Goal: Task Accomplishment & Management: Manage account settings

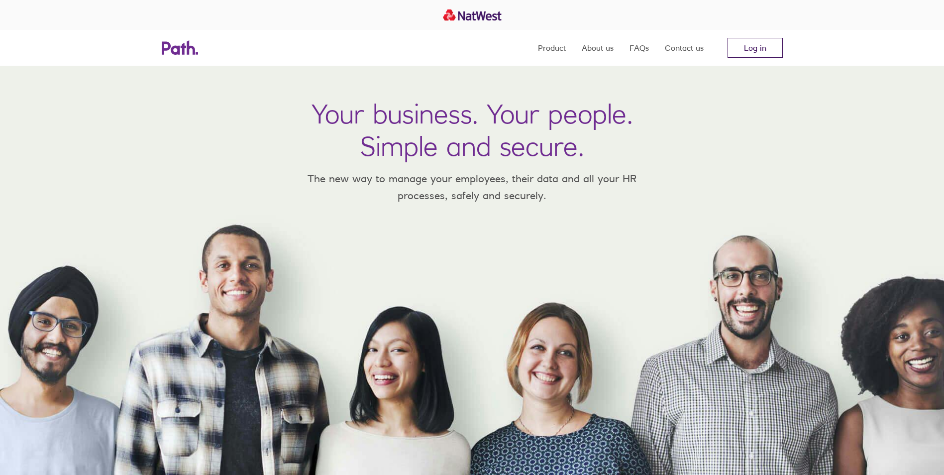
click at [752, 49] on link "Log in" at bounding box center [755, 48] width 55 height 20
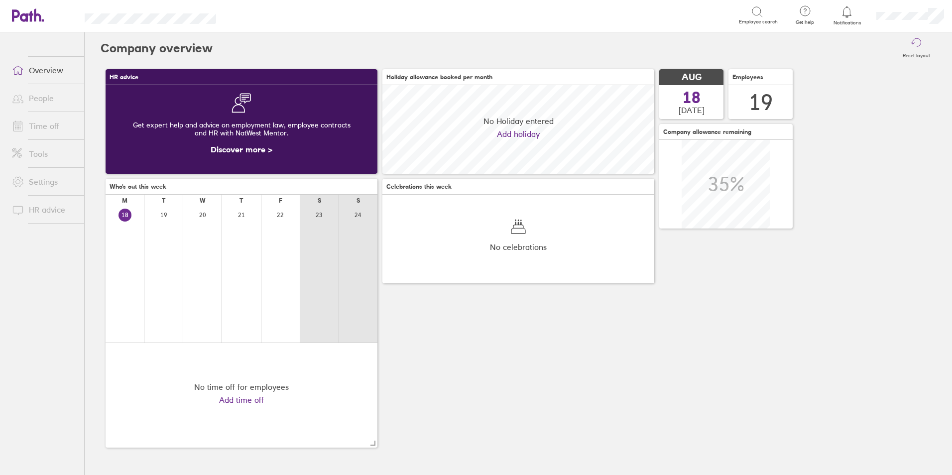
scroll to position [89, 272]
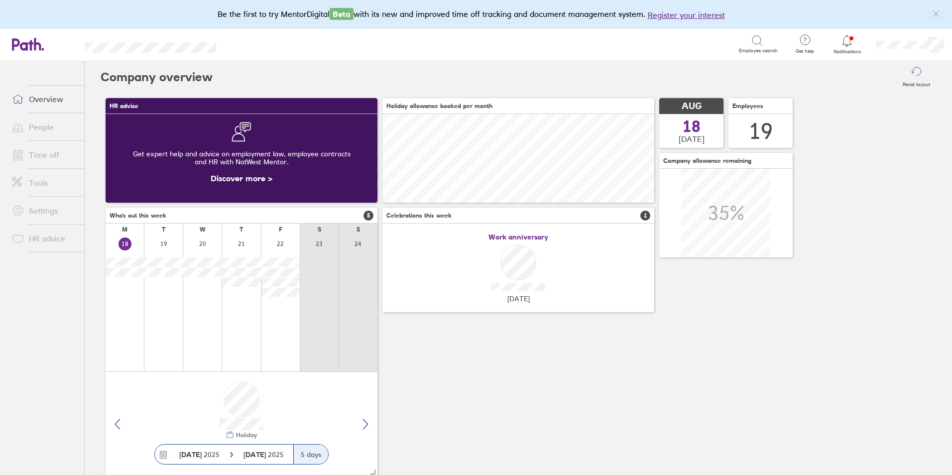
click at [855, 43] on div at bounding box center [847, 41] width 32 height 14
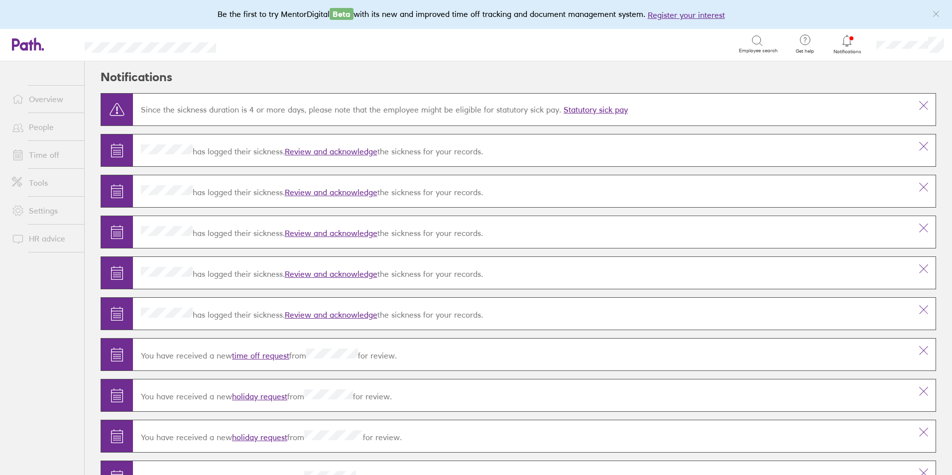
click at [325, 150] on link "Review and acknowledge" at bounding box center [331, 151] width 93 height 10
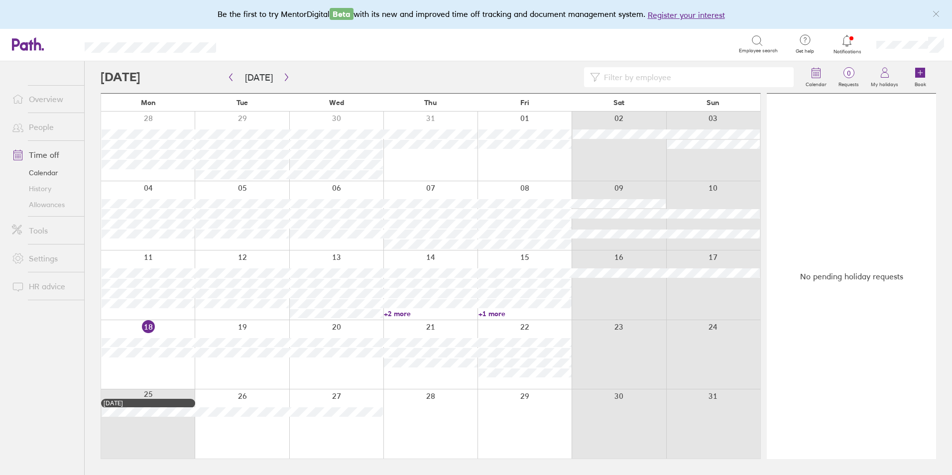
click at [841, 47] on div at bounding box center [847, 41] width 32 height 14
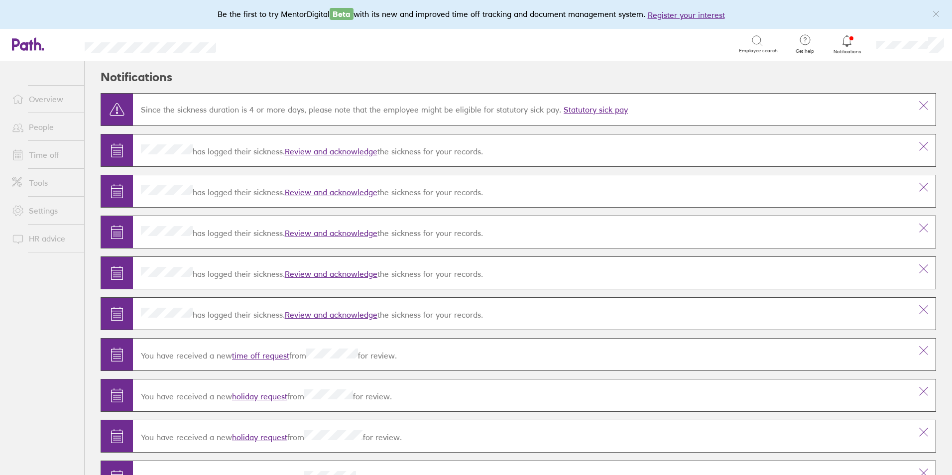
click at [603, 107] on link "Statutory sick pay" at bounding box center [595, 110] width 64 height 10
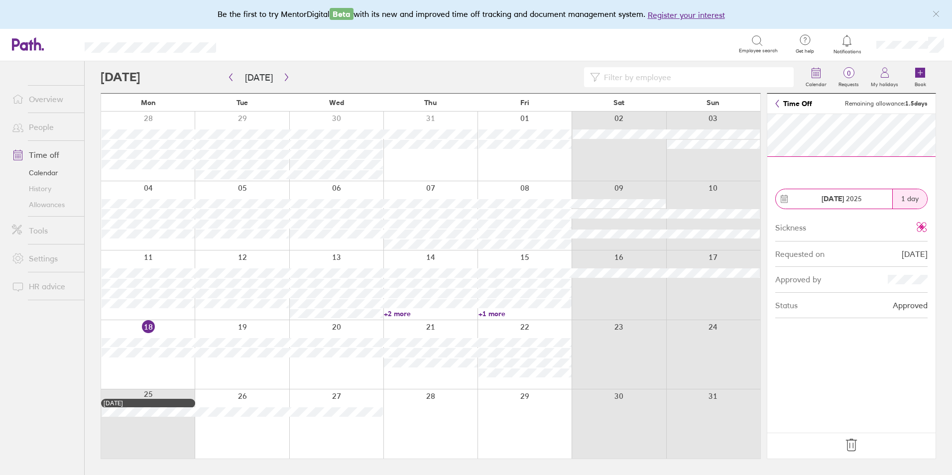
click at [390, 312] on link "+2 more" at bounding box center [430, 313] width 93 height 9
click at [489, 314] on link "+1 more" at bounding box center [524, 313] width 93 height 9
